Goal: Task Accomplishment & Management: Complete application form

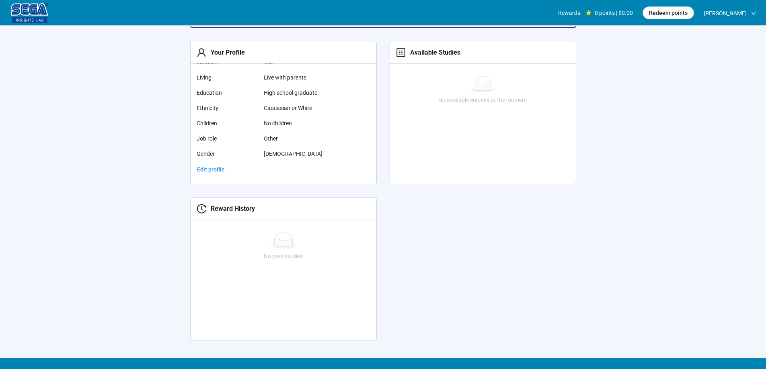
scroll to position [94, 0]
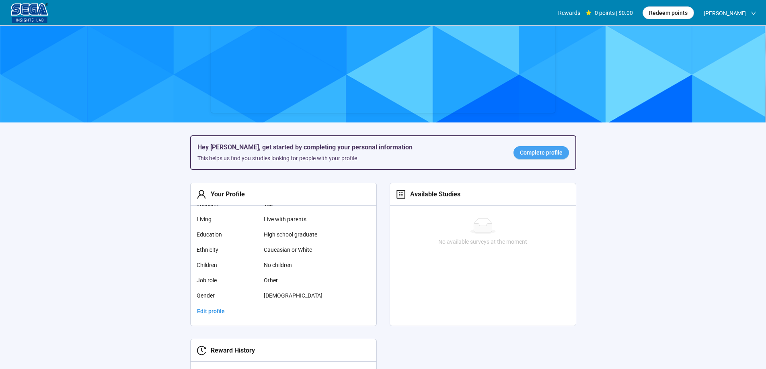
click at [549, 157] on span "Complete profile" at bounding box center [541, 152] width 43 height 9
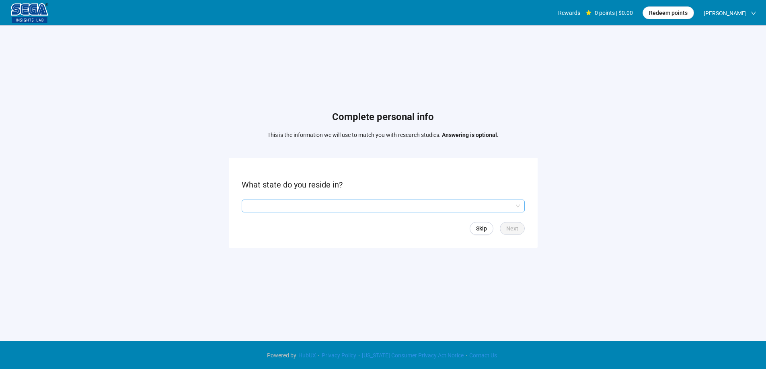
click at [338, 203] on input "search" at bounding box center [382, 206] width 273 height 12
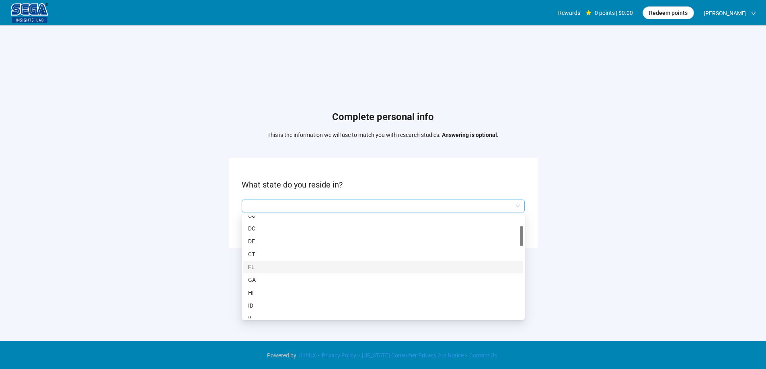
click at [140, 237] on div "Complete personal info This is the information we will use to match you with re…" at bounding box center [383, 181] width 766 height 311
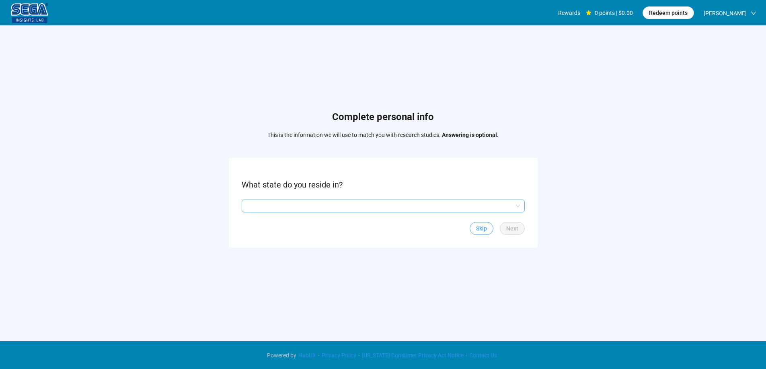
click at [487, 226] on span "Skip" at bounding box center [481, 228] width 11 height 9
click at [268, 204] on span at bounding box center [265, 206] width 6 height 6
click at [249, 208] on span "Yes" at bounding box center [253, 206] width 10 height 9
click at [499, 228] on div "Back Next" at bounding box center [383, 228] width 283 height 13
click at [504, 226] on button "Next" at bounding box center [512, 228] width 25 height 13
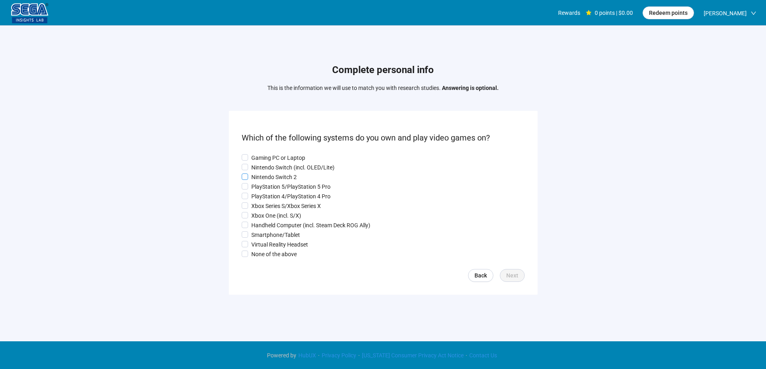
click at [263, 175] on p "Nintendo Switch 2" at bounding box center [273, 177] width 45 height 9
click at [261, 168] on p "Nintendo Switch (incl. OLED/Lite)" at bounding box center [292, 167] width 83 height 9
click at [271, 158] on p "Gaming PC or Laptop" at bounding box center [278, 158] width 54 height 9
click at [274, 185] on p "PlayStation 5/PlayStation 5 Pro" at bounding box center [290, 186] width 79 height 9
click at [281, 193] on p "PlayStation 4/PlayStation 4 Pro" at bounding box center [290, 196] width 79 height 9
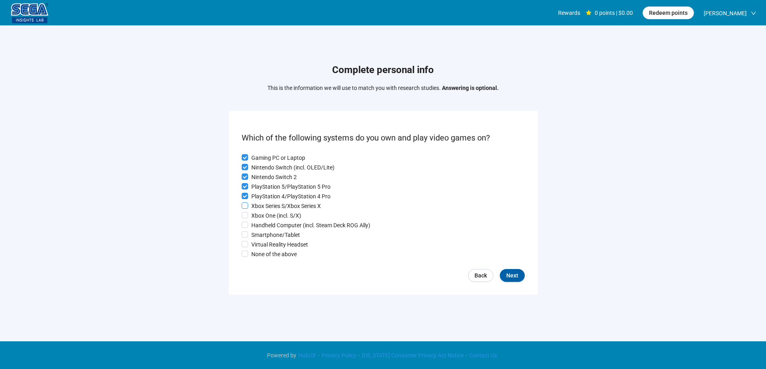
click at [287, 209] on p "Xbox Series S/Xbox Series X" at bounding box center [286, 206] width 70 height 9
click at [276, 203] on p "Xbox Series S/Xbox Series X" at bounding box center [286, 206] width 70 height 9
click at [275, 204] on p "Xbox Series S/Xbox Series X" at bounding box center [286, 206] width 70 height 9
click at [287, 234] on p "Smartphone/Tablet" at bounding box center [275, 235] width 49 height 9
click at [519, 275] on button "Next" at bounding box center [512, 275] width 25 height 13
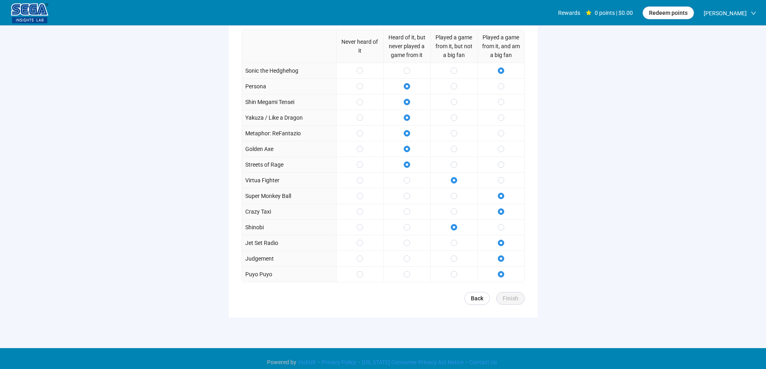
scroll to position [114, 0]
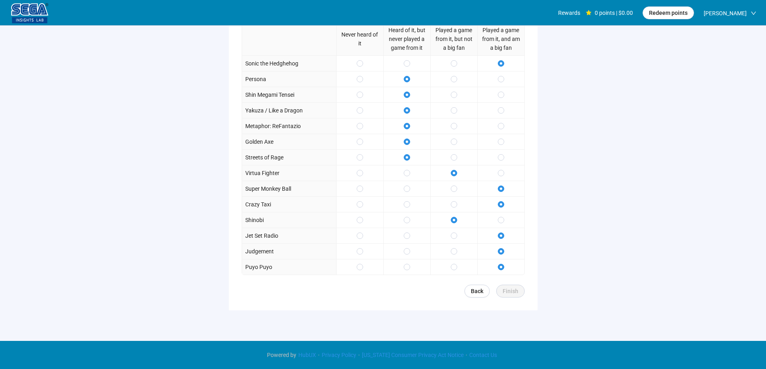
click at [508, 298] on form "How do you feel about each of the following franchises? Never heard of it Heard…" at bounding box center [383, 146] width 309 height 330
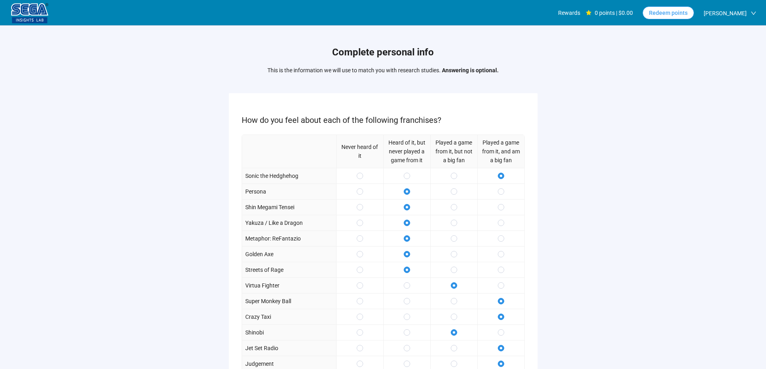
scroll to position [0, 0]
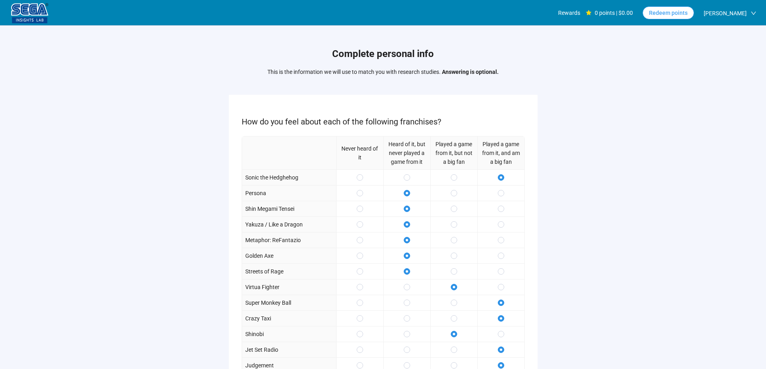
click at [651, 11] on span "Redeem points" at bounding box center [668, 12] width 39 height 9
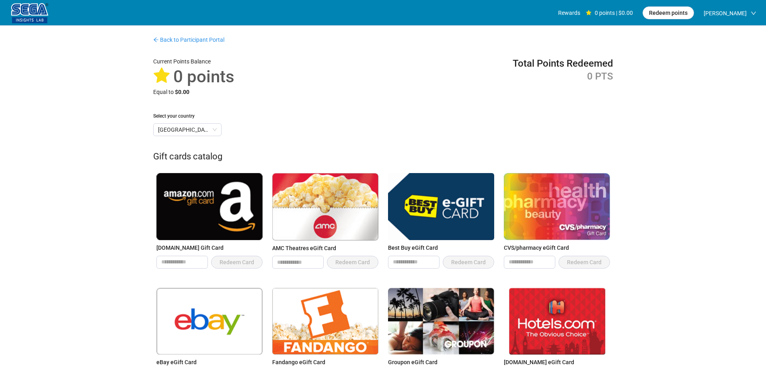
click at [37, 15] on img at bounding box center [30, 13] width 40 height 20
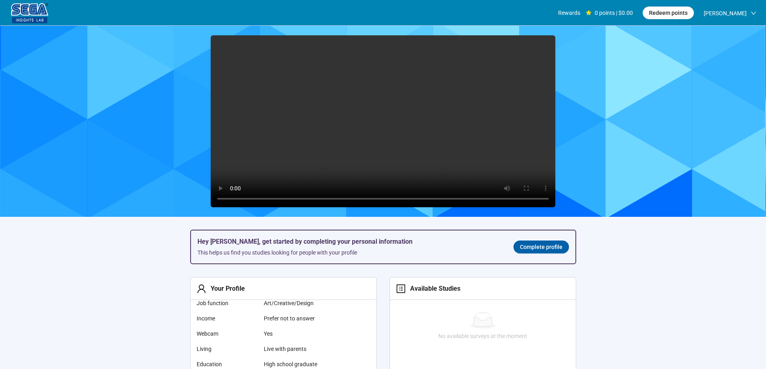
click at [360, 124] on video at bounding box center [383, 121] width 344 height 172
click at [390, 125] on video at bounding box center [383, 121] width 344 height 172
drag, startPoint x: 390, startPoint y: 125, endPoint x: 404, endPoint y: 178, distance: 54.8
click at [390, 125] on video at bounding box center [383, 121] width 344 height 172
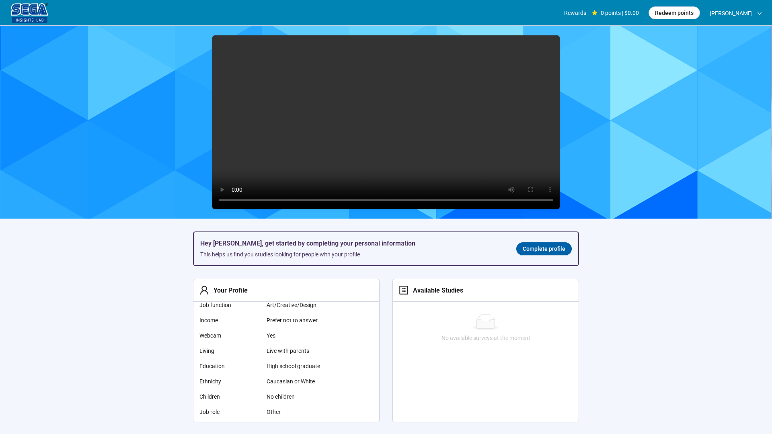
click at [553, 209] on video at bounding box center [385, 122] width 347 height 174
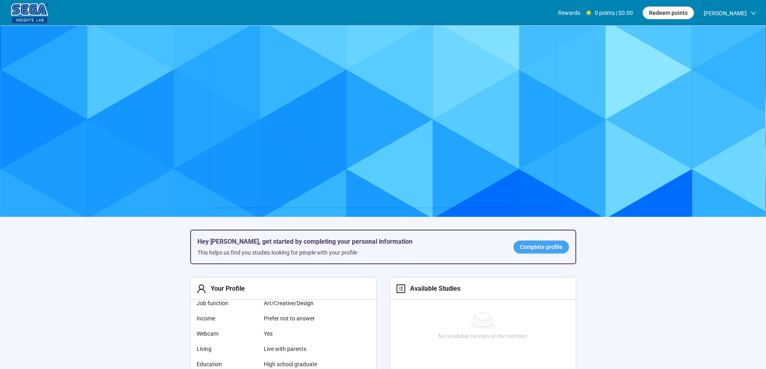
click at [545, 248] on span "Complete profile" at bounding box center [541, 247] width 43 height 9
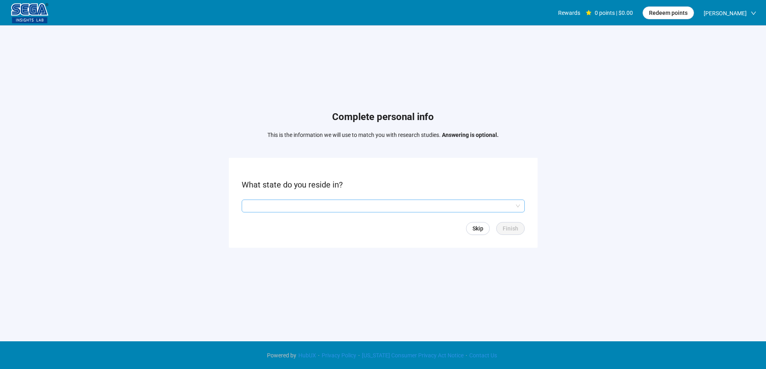
click at [400, 210] on input "search" at bounding box center [382, 206] width 273 height 12
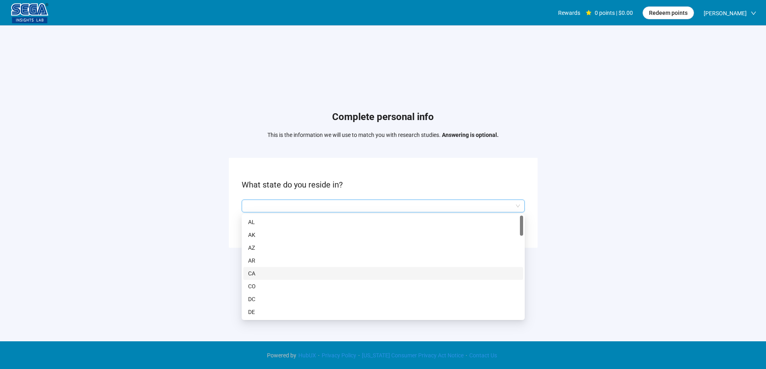
click at [258, 275] on p "CA" at bounding box center [383, 273] width 270 height 9
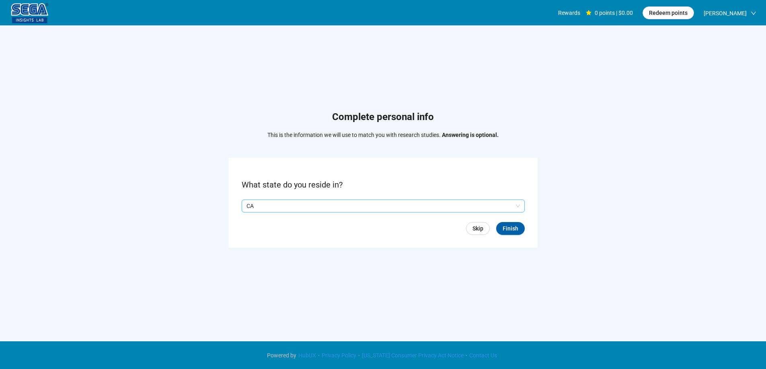
click at [515, 217] on form "What state do you reside in? Q2hhcmFjdGVyaXN0aWNBbnN3ZXJOb2RlOmM3ZDcxMWYzLTg4OW…" at bounding box center [383, 203] width 309 height 90
click at [515, 223] on button "Finish" at bounding box center [510, 228] width 29 height 13
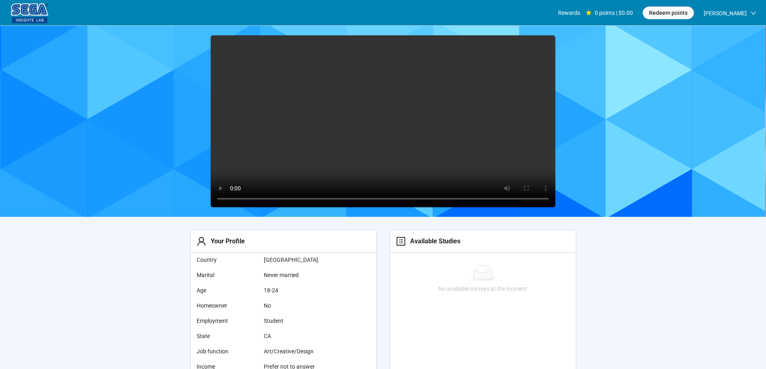
click at [378, 112] on video at bounding box center [383, 121] width 344 height 172
